Goal: Information Seeking & Learning: Check status

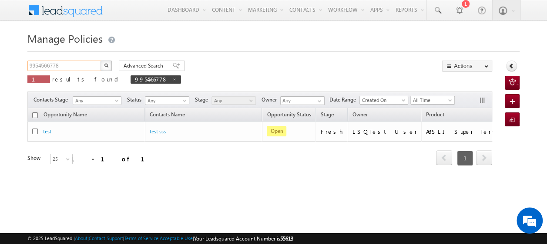
click at [82, 65] on input "9954566778" at bounding box center [64, 65] width 74 height 10
type input "9"
paste input "7765656766"
type input "7765656766"
click at [105, 65] on img "button" at bounding box center [106, 65] width 4 height 4
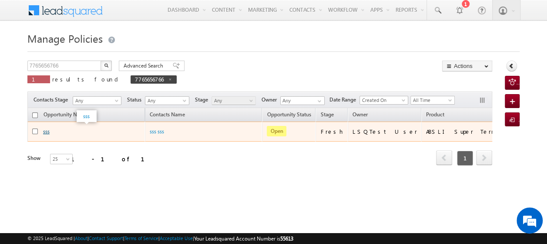
click at [43, 131] on link "sss" at bounding box center [46, 131] width 7 height 7
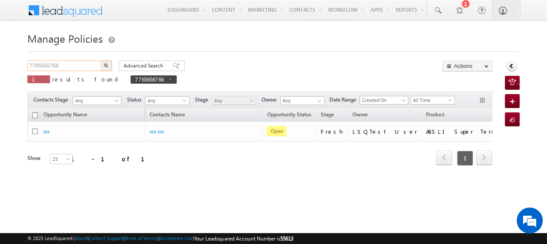
click at [77, 66] on input "7765656766" at bounding box center [64, 65] width 74 height 10
type input "7"
paste input "8887334576"
type input "8887334576"
click at [105, 65] on img "button" at bounding box center [106, 65] width 4 height 4
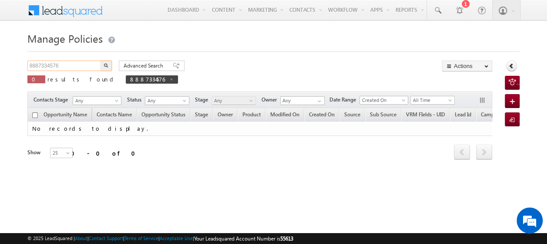
click at [84, 66] on input "8887334576" at bounding box center [64, 65] width 74 height 10
type input "8"
paste input "8884521686"
type input "8884521686"
click at [100, 60] on button "button" at bounding box center [105, 65] width 11 height 10
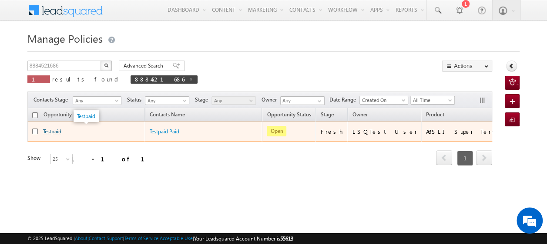
click at [50, 130] on link "Testpaid" at bounding box center [52, 131] width 18 height 7
